Goal: Task Accomplishment & Management: Manage account settings

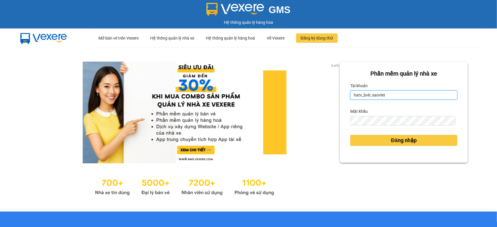
drag, startPoint x: 384, startPoint y: 95, endPoint x: 337, endPoint y: 93, distance: 47.2
click at [340, 93] on div "Phần mềm quản lý nhà xe Tài khoản hatv_bvlc.saoviet Mật khẩu Đăng nhập" at bounding box center [404, 112] width 128 height 101
type input "quyendtx_ktlc.saoviet"
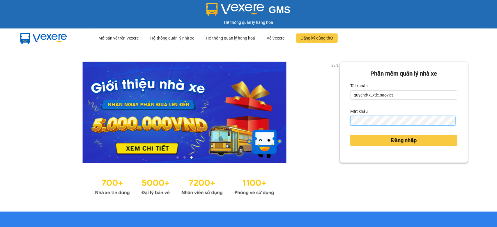
click at [343, 132] on div "Phần mềm quản lý nhà xe Tài khoản quyendtx_ktlc.saoviet Mật khẩu Đăng nhập" at bounding box center [404, 112] width 128 height 101
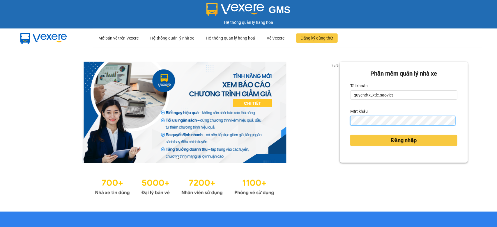
click at [350, 135] on button "Đăng nhập" at bounding box center [403, 140] width 107 height 11
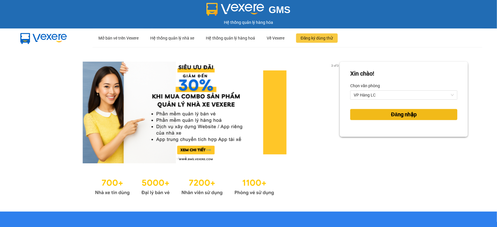
click at [382, 117] on button "Đăng nhập" at bounding box center [403, 114] width 107 height 11
